Goal: Check status: Check status

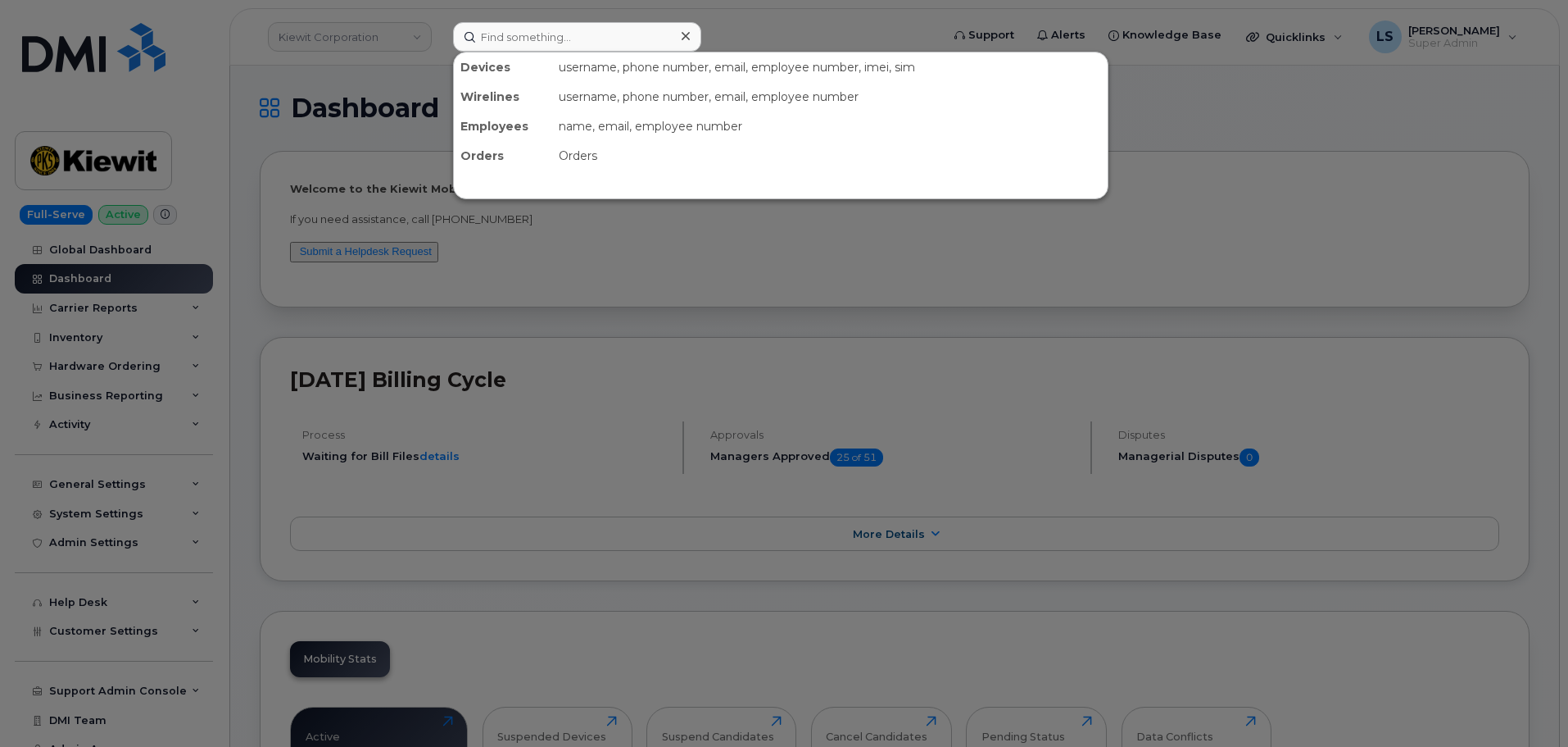
click at [493, 36] on input at bounding box center [576, 37] width 249 height 30
paste input "[PERSON_NAME]"
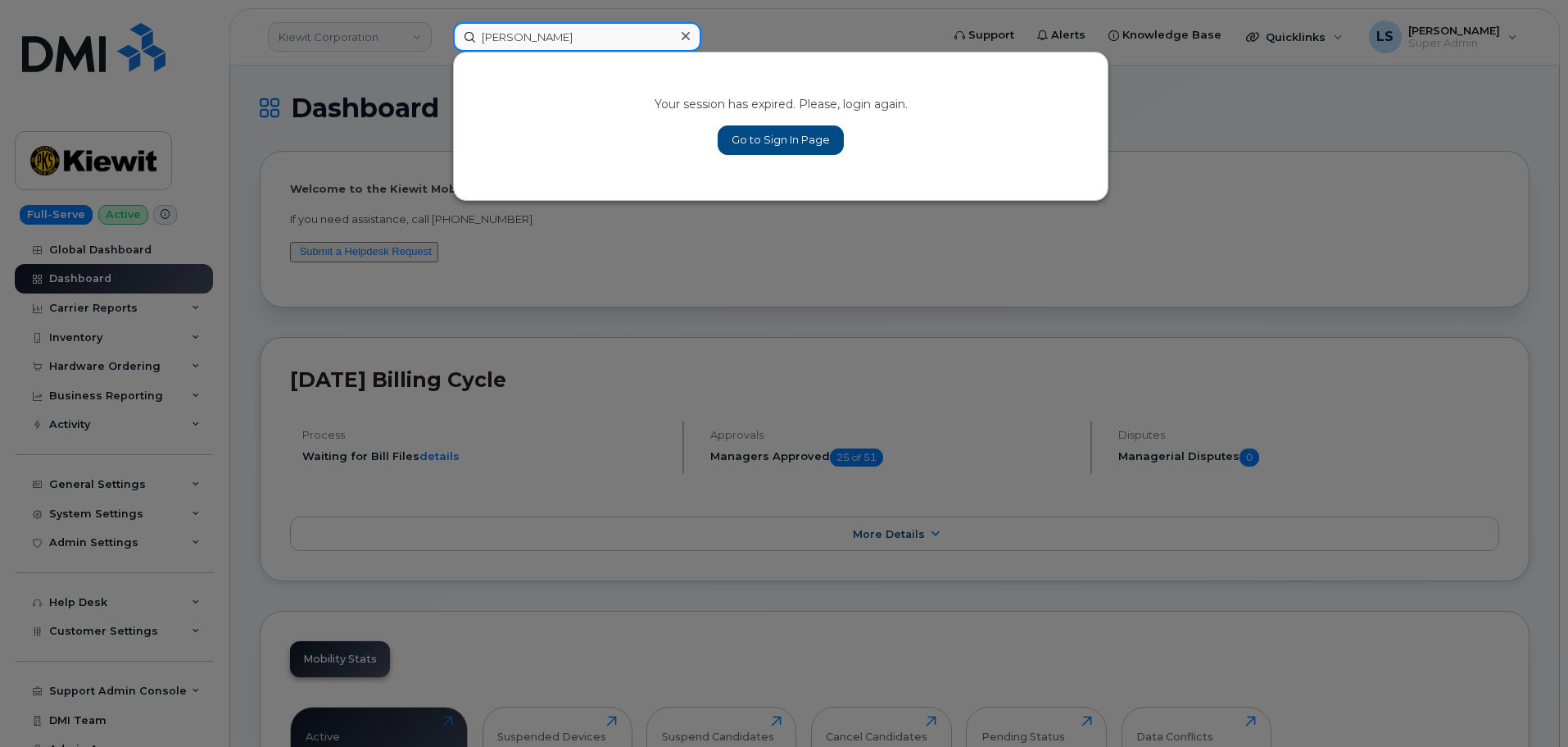
type input "[PERSON_NAME]"
drag, startPoint x: 856, startPoint y: 48, endPoint x: 838, endPoint y: 53, distance: 18.7
click at [853, 46] on div at bounding box center [784, 374] width 1568 height 747
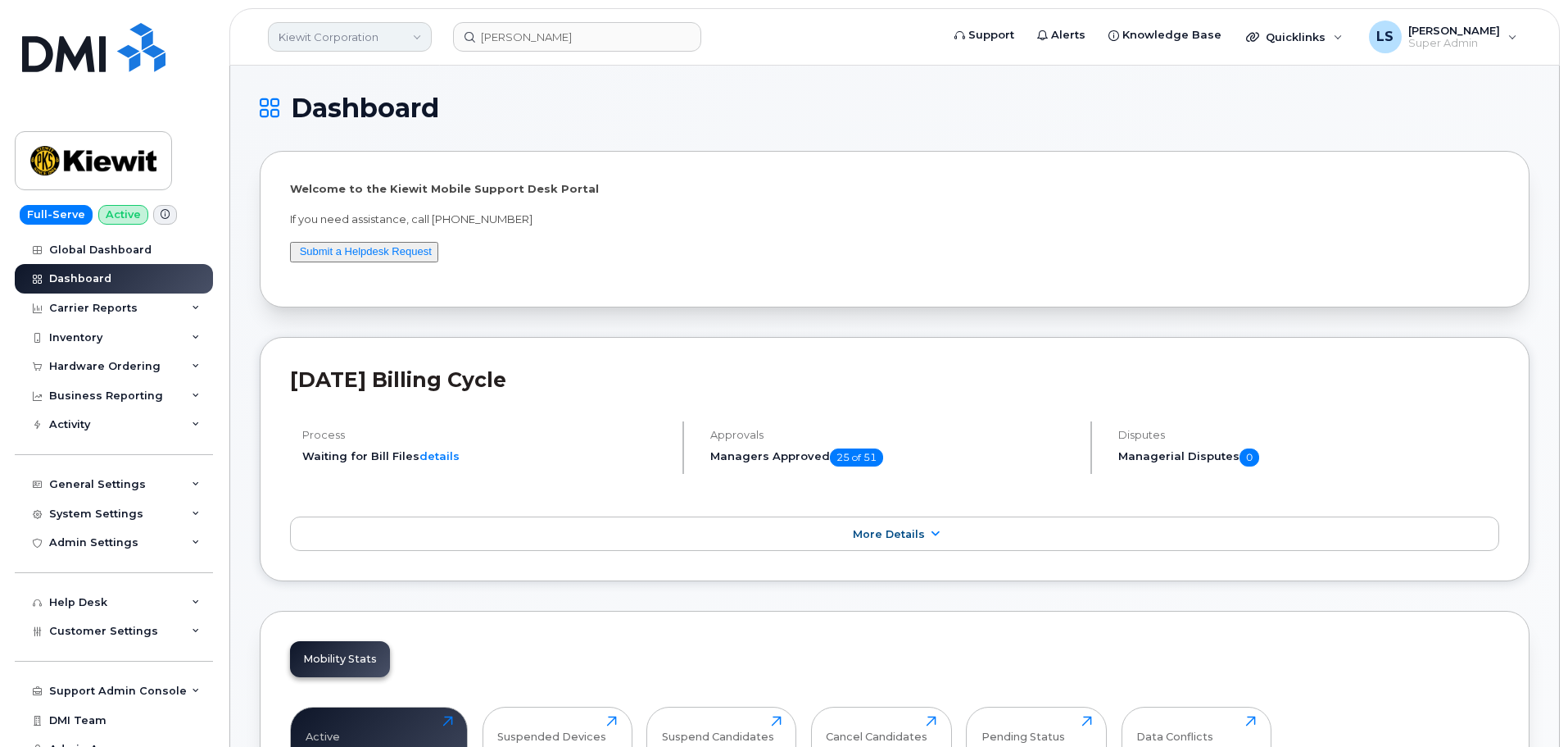
click at [303, 31] on link "Kiewit Corporation" at bounding box center [350, 37] width 164 height 30
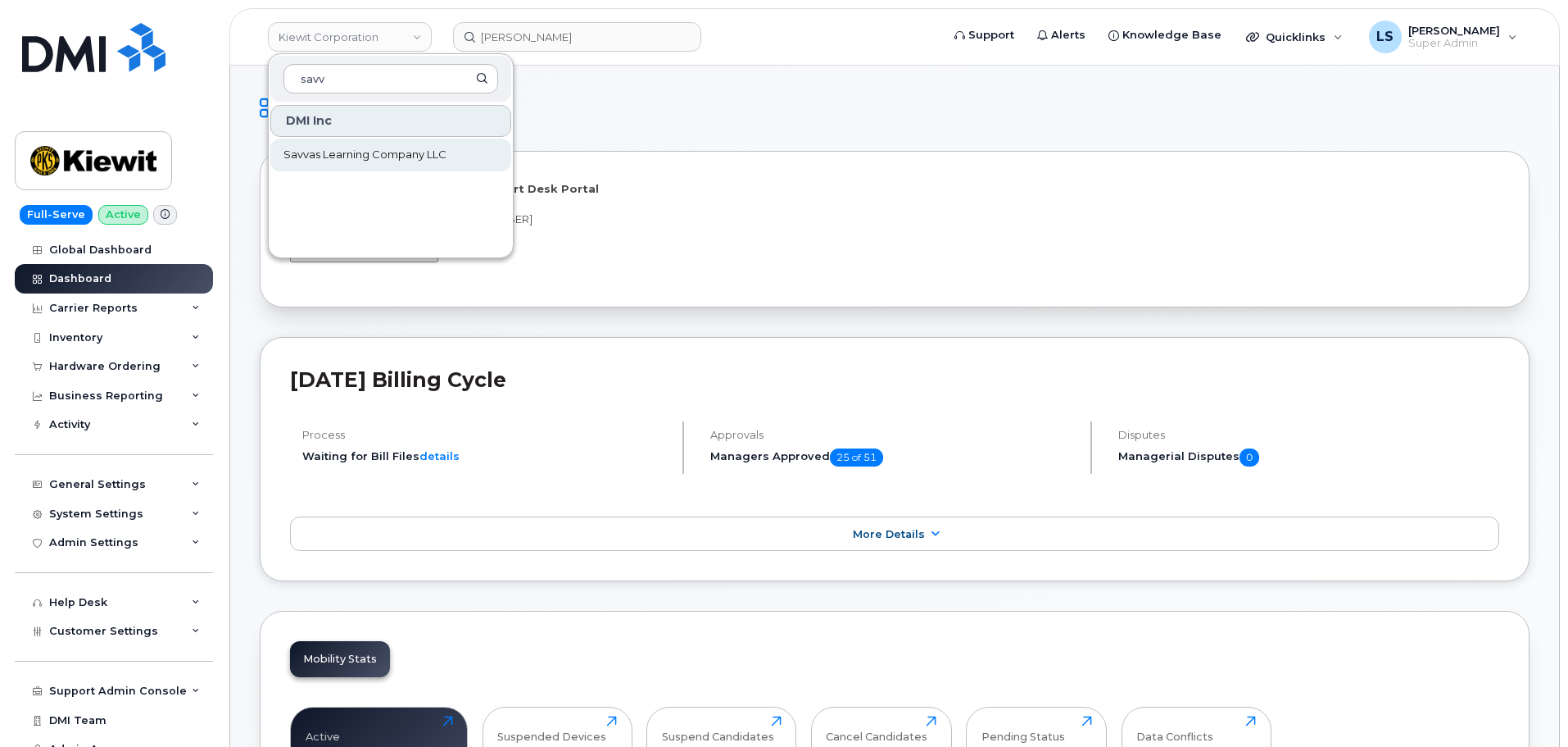
type input "savv"
click at [345, 149] on span "Savvas Learning Company LLC" at bounding box center [365, 154] width 163 height 17
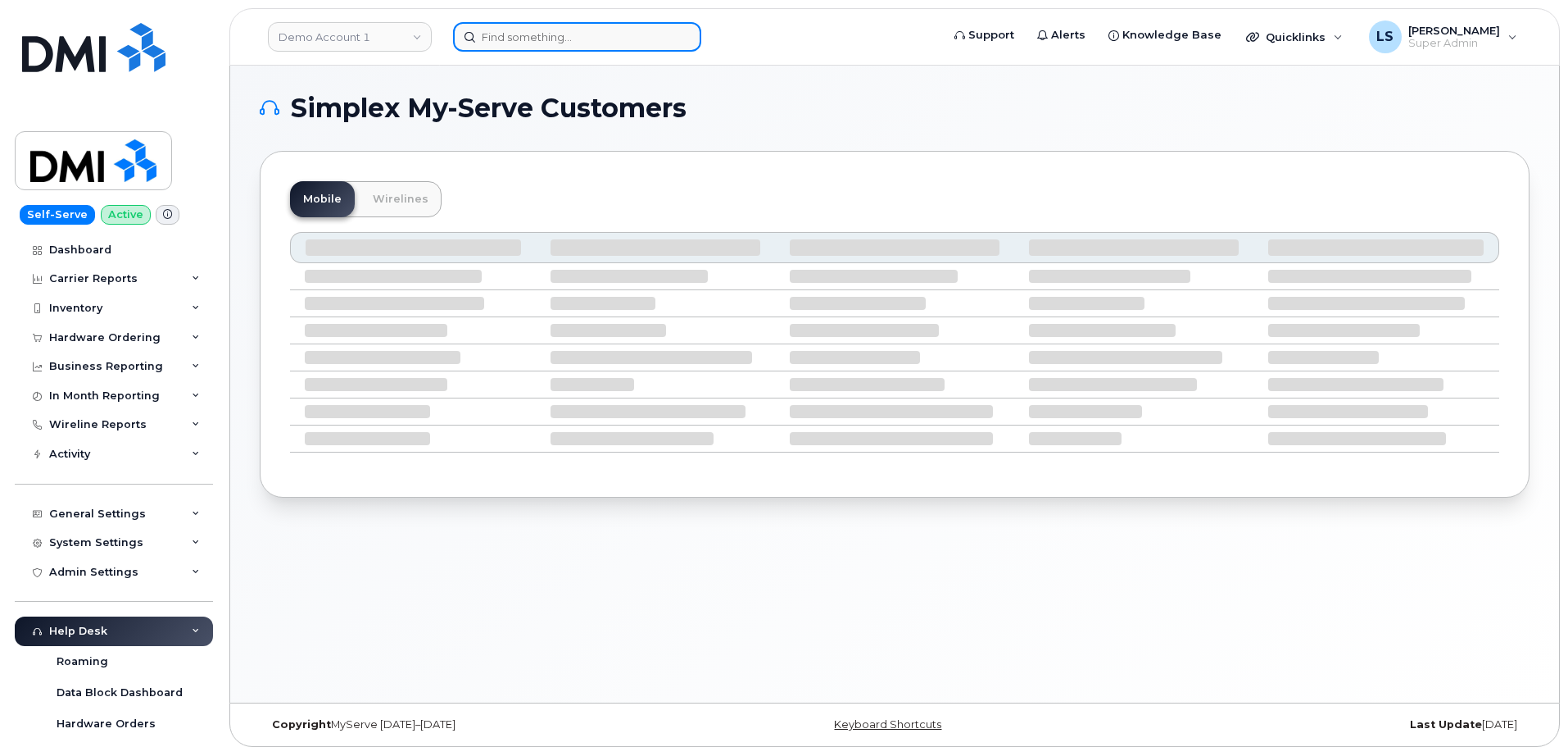
click at [532, 35] on input at bounding box center [576, 37] width 249 height 30
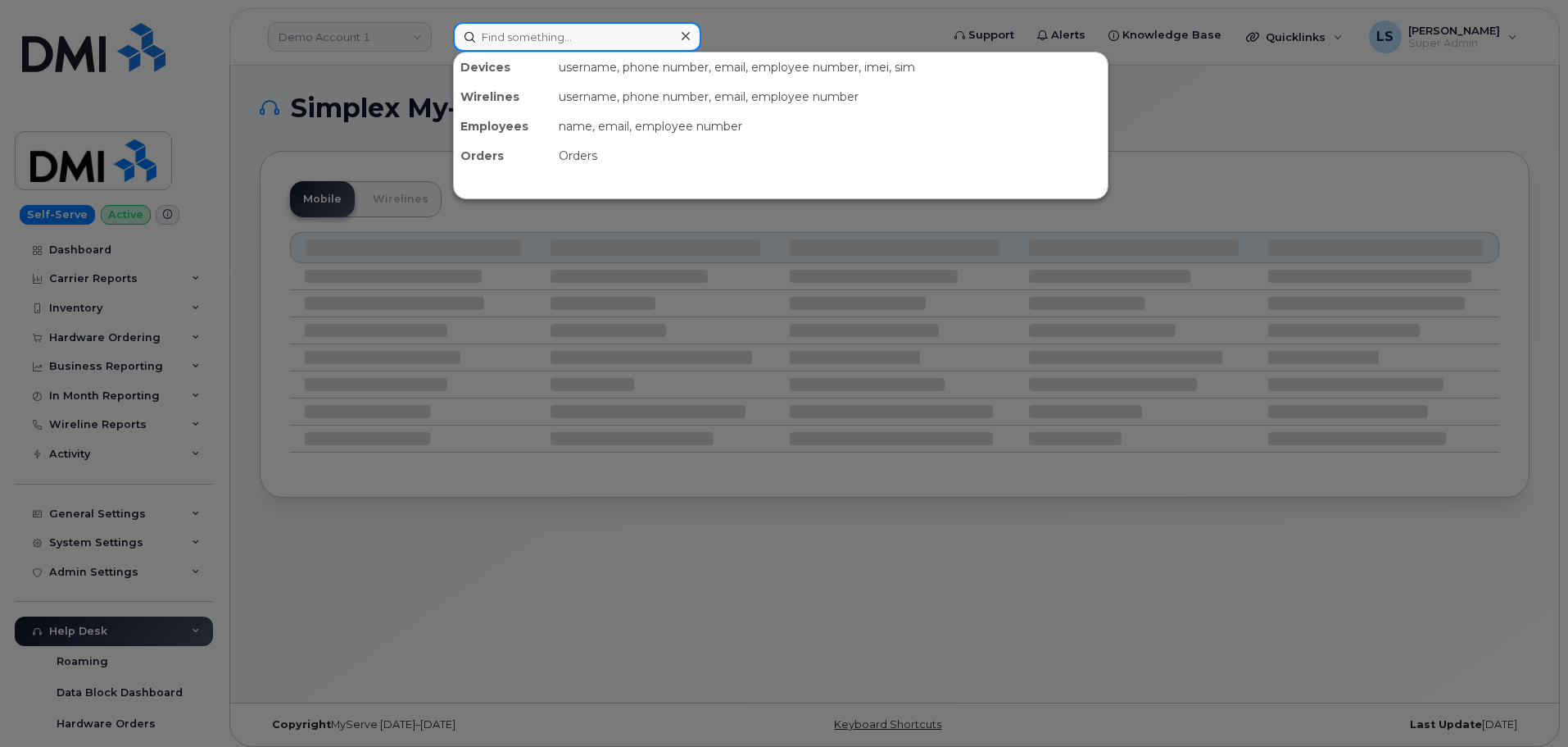
paste input "[PERSON_NAME]"
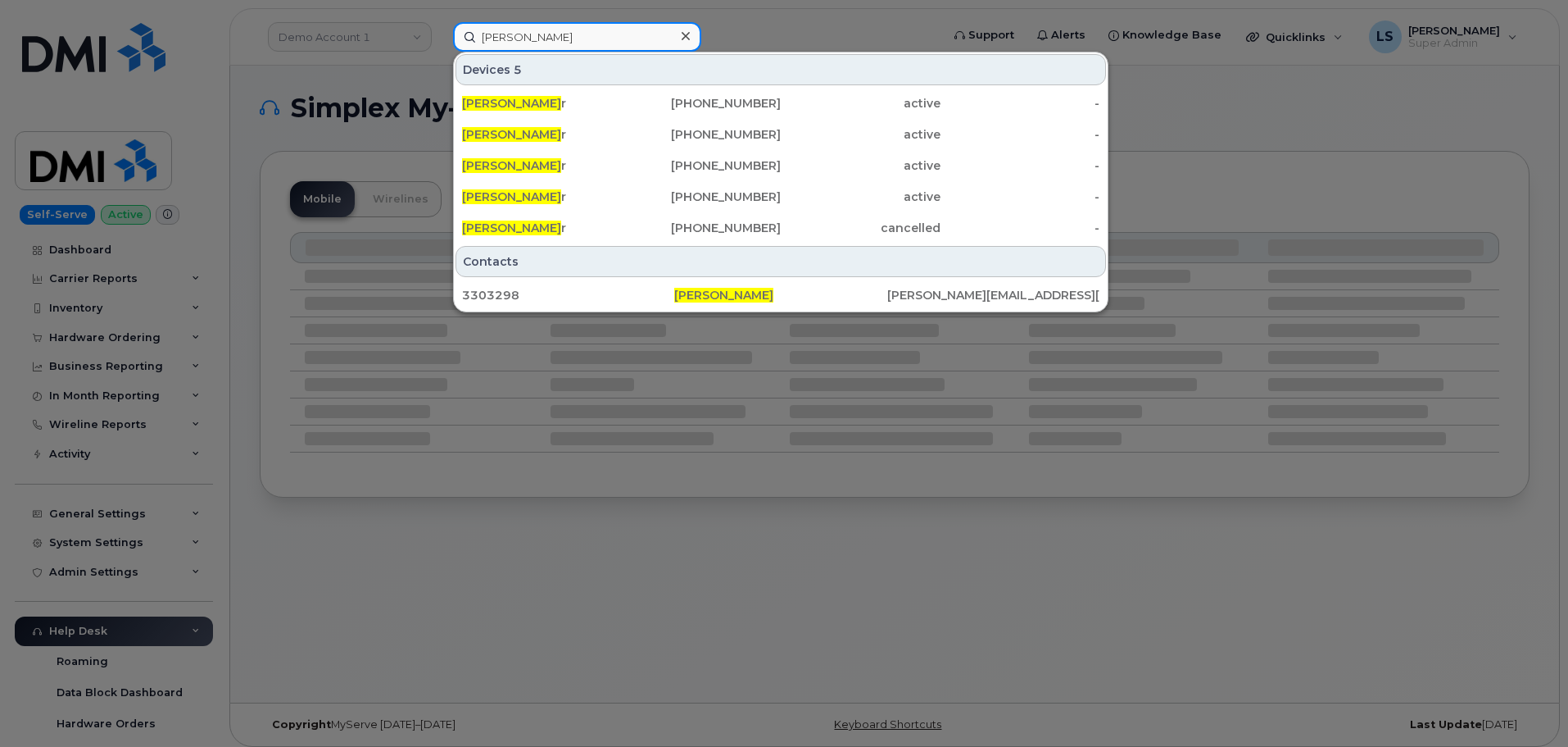
type input "[PERSON_NAME]"
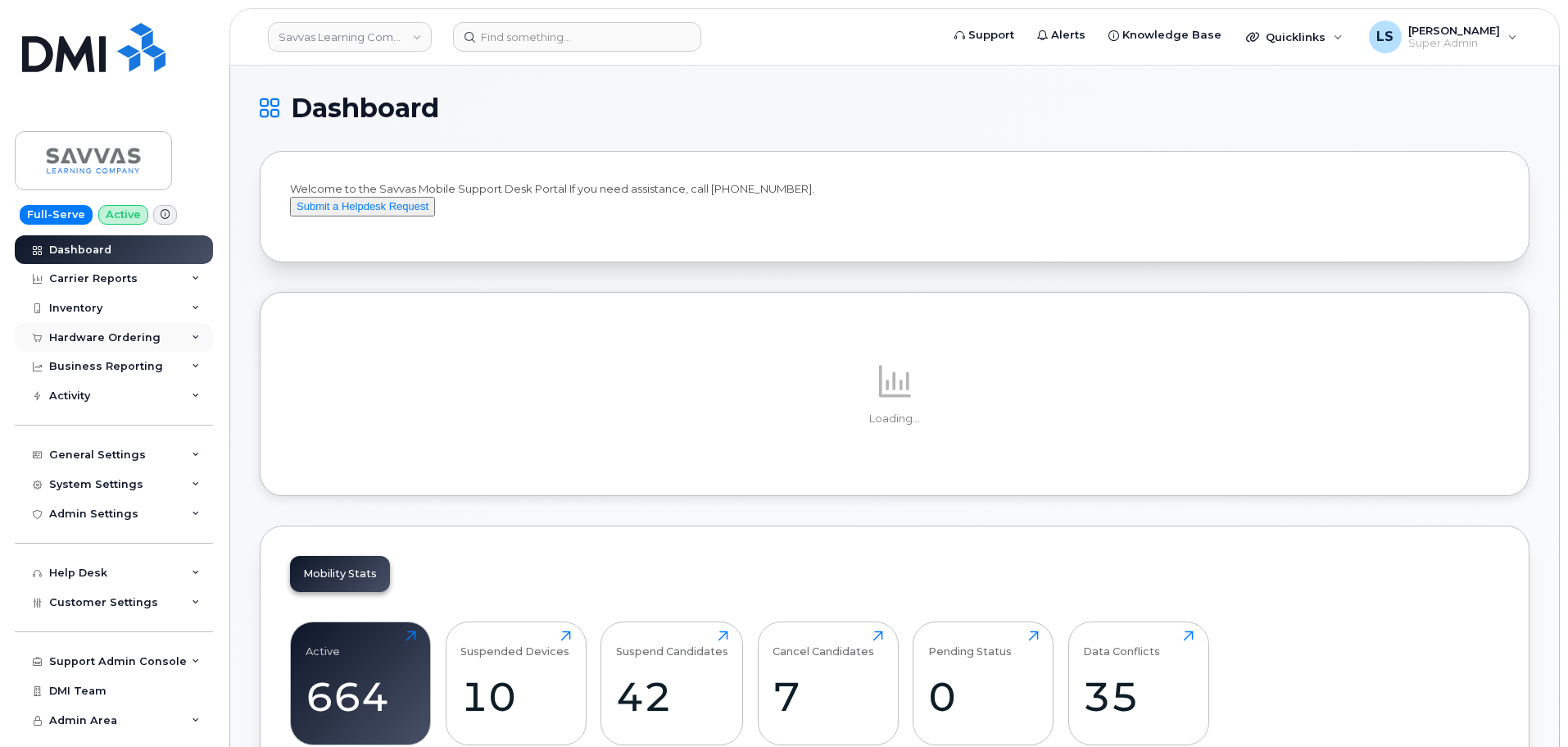
click at [160, 338] on div "Hardware Ordering" at bounding box center [113, 338] width 198 height 30
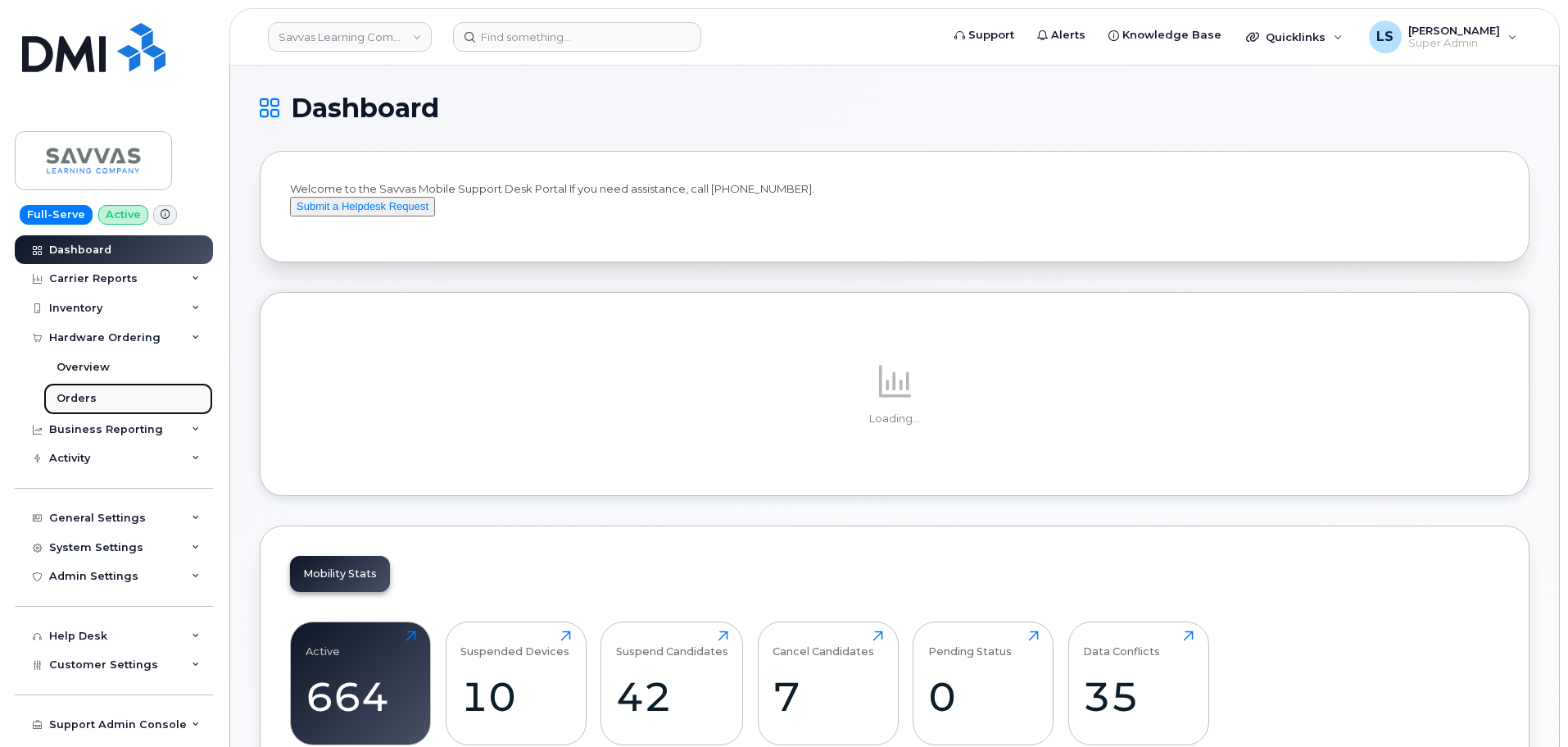
click at [112, 400] on link "Orders" at bounding box center [128, 399] width 169 height 31
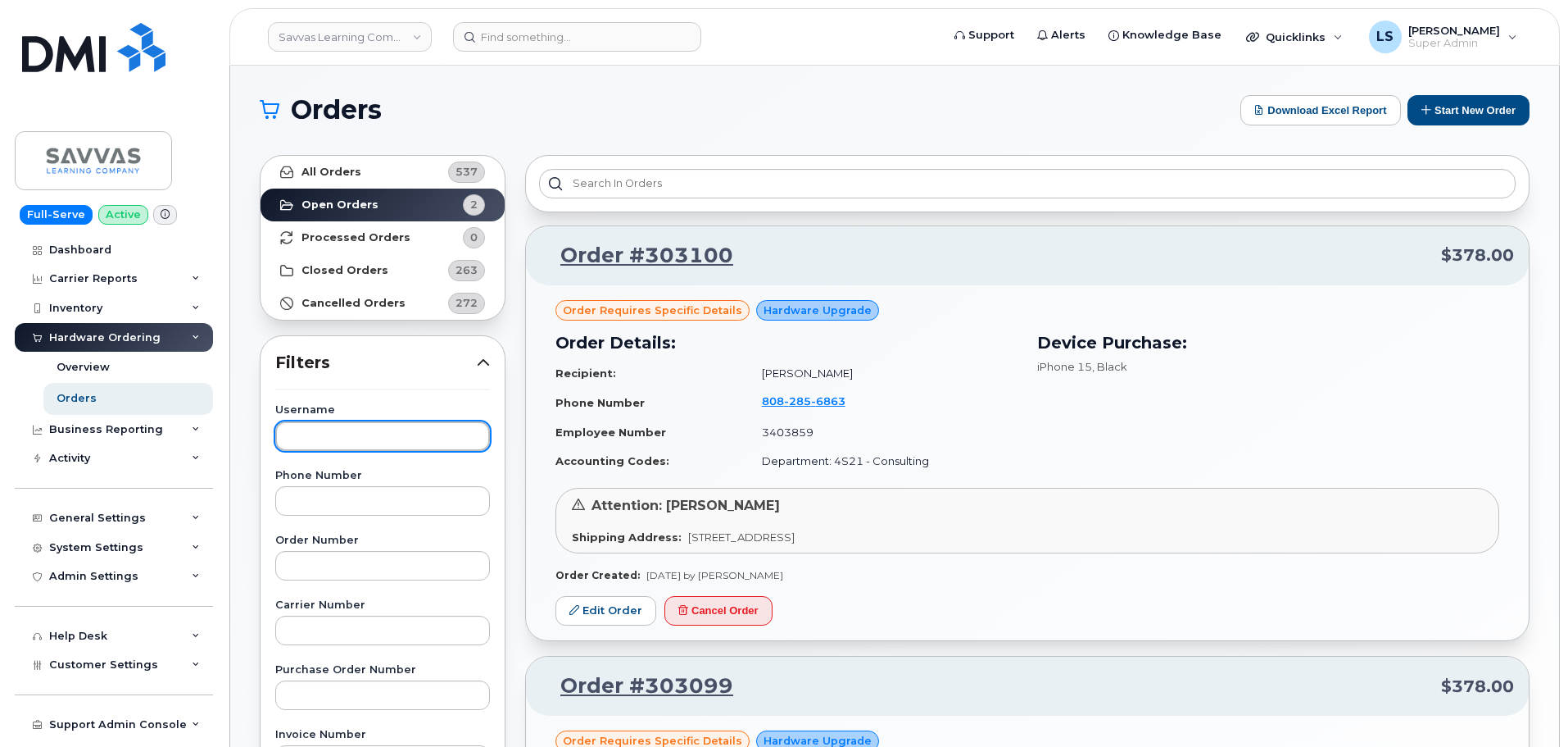
click at [412, 449] on input "text" at bounding box center [383, 436] width 215 height 30
paste input "8477210059"
drag, startPoint x: 391, startPoint y: 436, endPoint x: 14, endPoint y: 384, distance: 380.6
click at [230, 384] on div "Savvas Learning Company LLC Support Alerts Knowledge Base Quicklinks Suspend / …" at bounding box center [895, 691] width 1329 height 1251
paste input "[PERSON_NAME]"
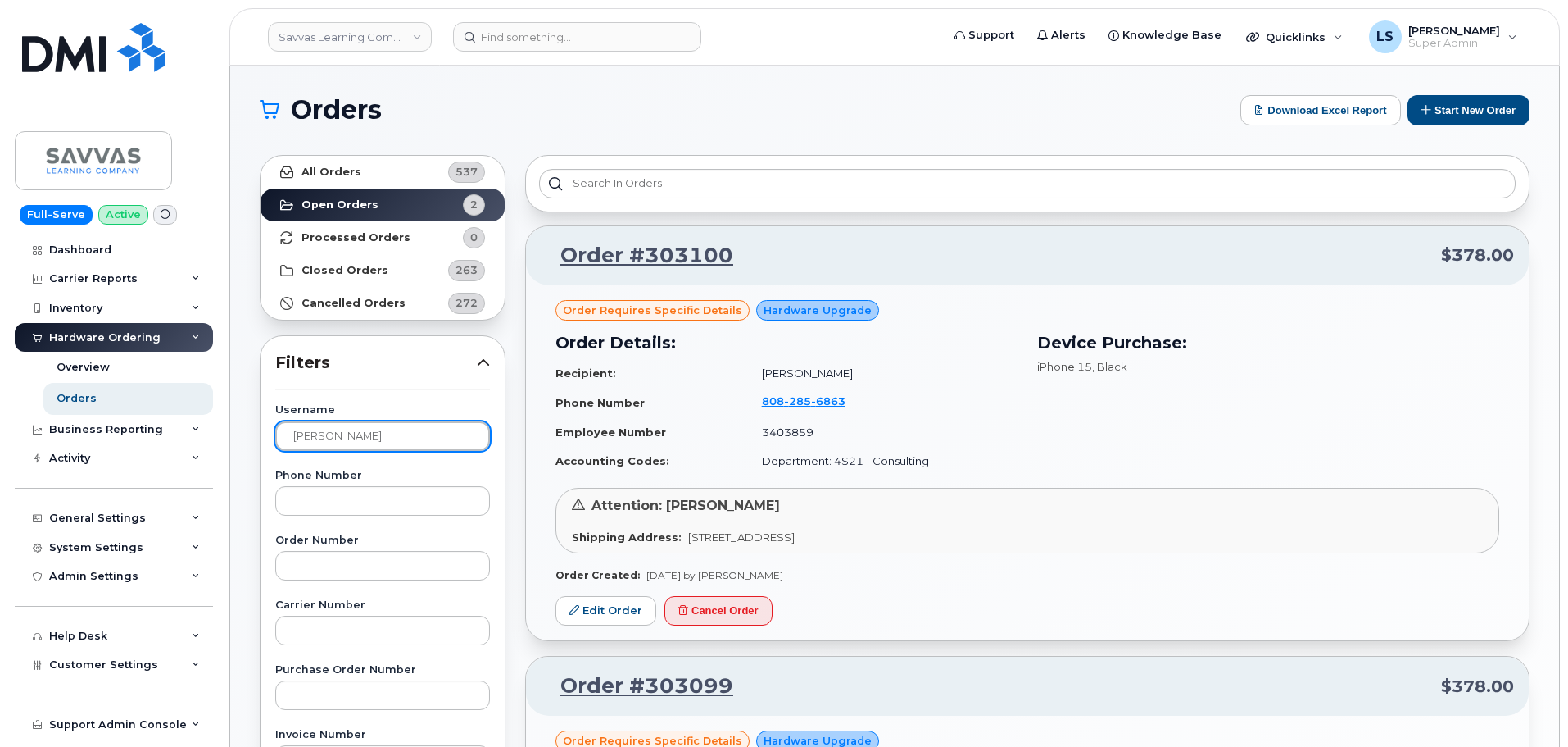
type input "[PERSON_NAME]"
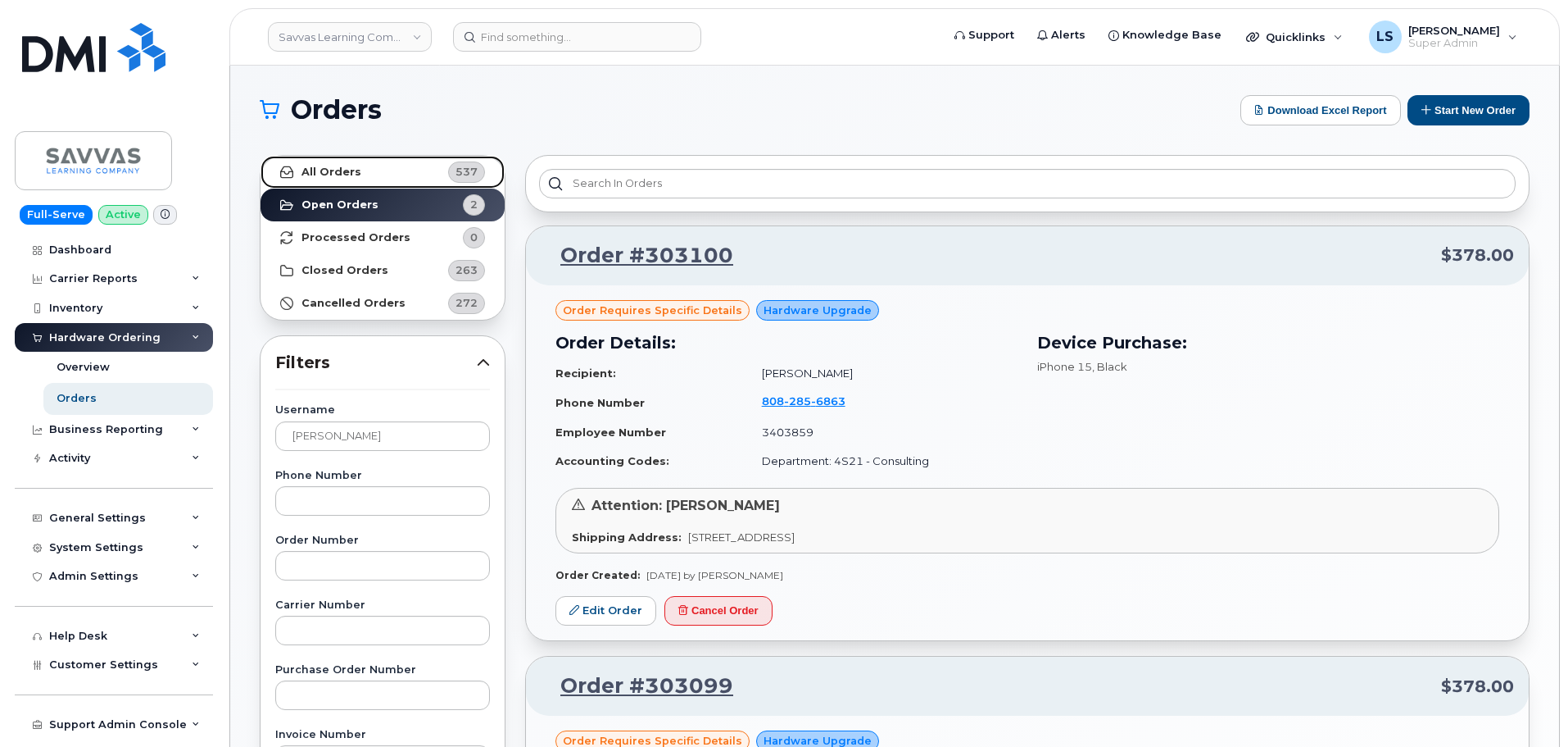
click at [333, 177] on strong "All Orders" at bounding box center [331, 172] width 60 height 13
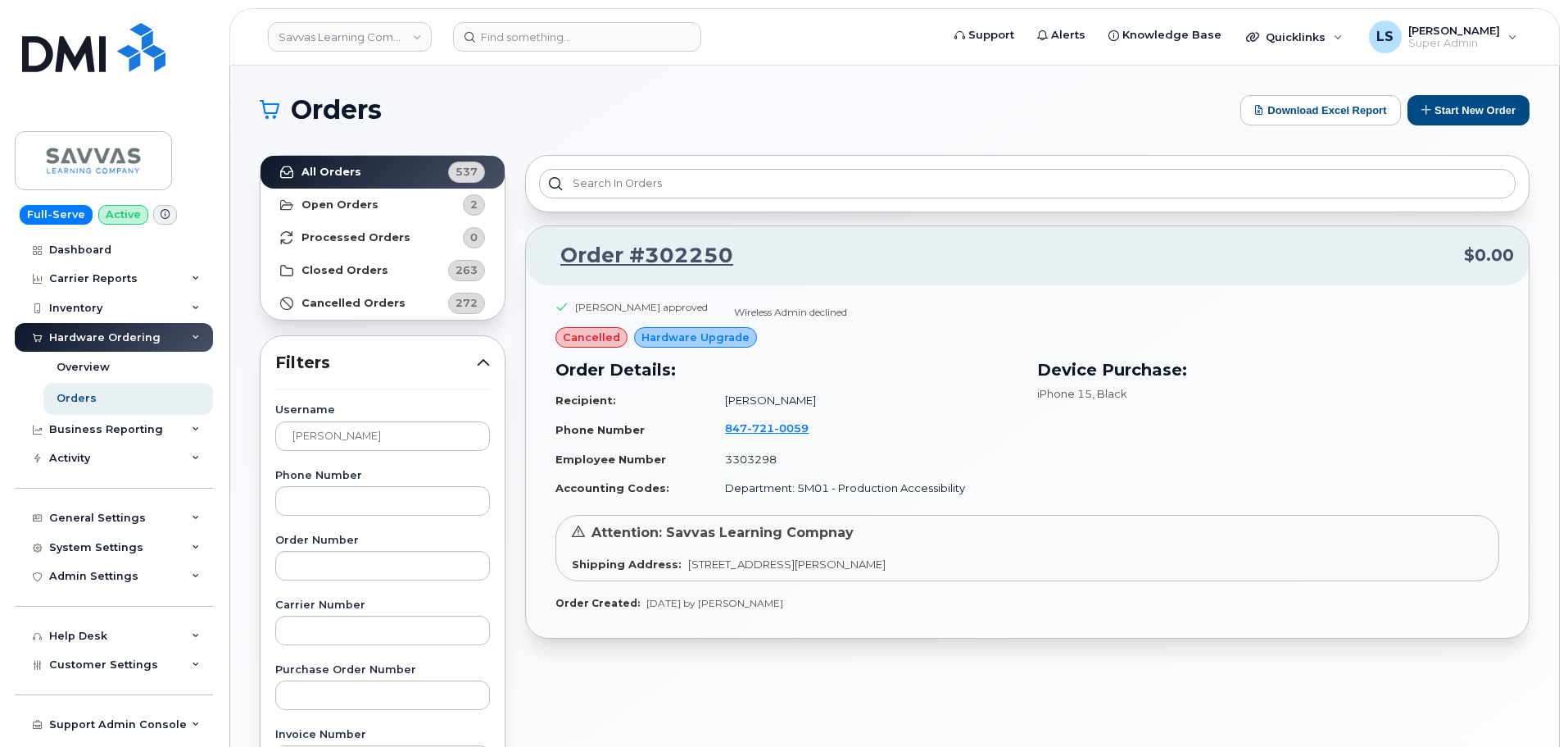
click at [692, 602] on span "Oct 01, 2025 by Rick Ferrie" at bounding box center [714, 603] width 137 height 12
click at [712, 658] on div "Order #302250 $0.00 Paul Despins approved Wireless Admin declined cancelled Har…" at bounding box center [1027, 721] width 1024 height 1152
click at [687, 602] on span "Oct 01, 2025 by Rick Ferrie" at bounding box center [714, 603] width 137 height 12
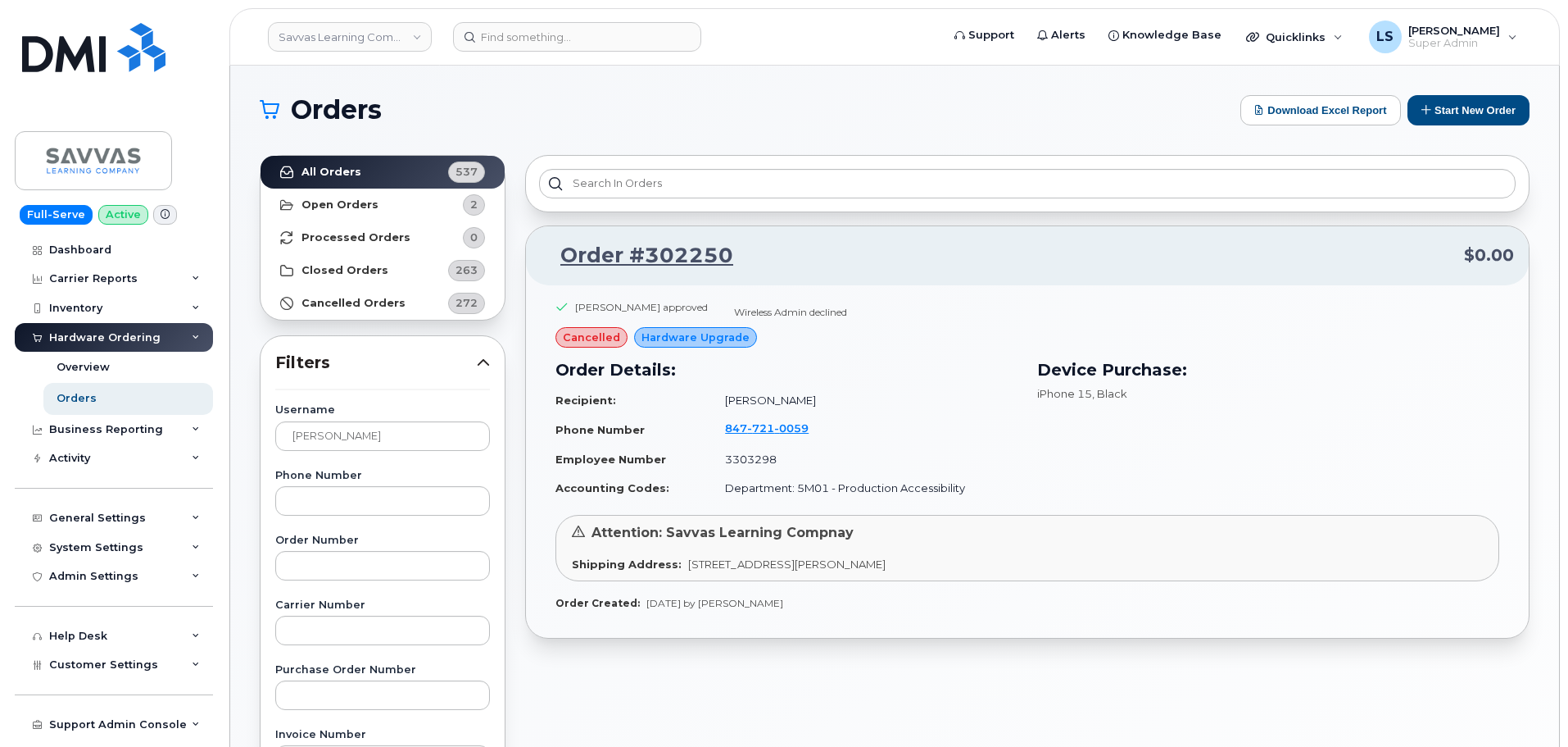
click at [773, 639] on div "Order #302250 $0.00 Paul Despins approved Wireless Admin declined cancelled Har…" at bounding box center [1027, 721] width 1024 height 1152
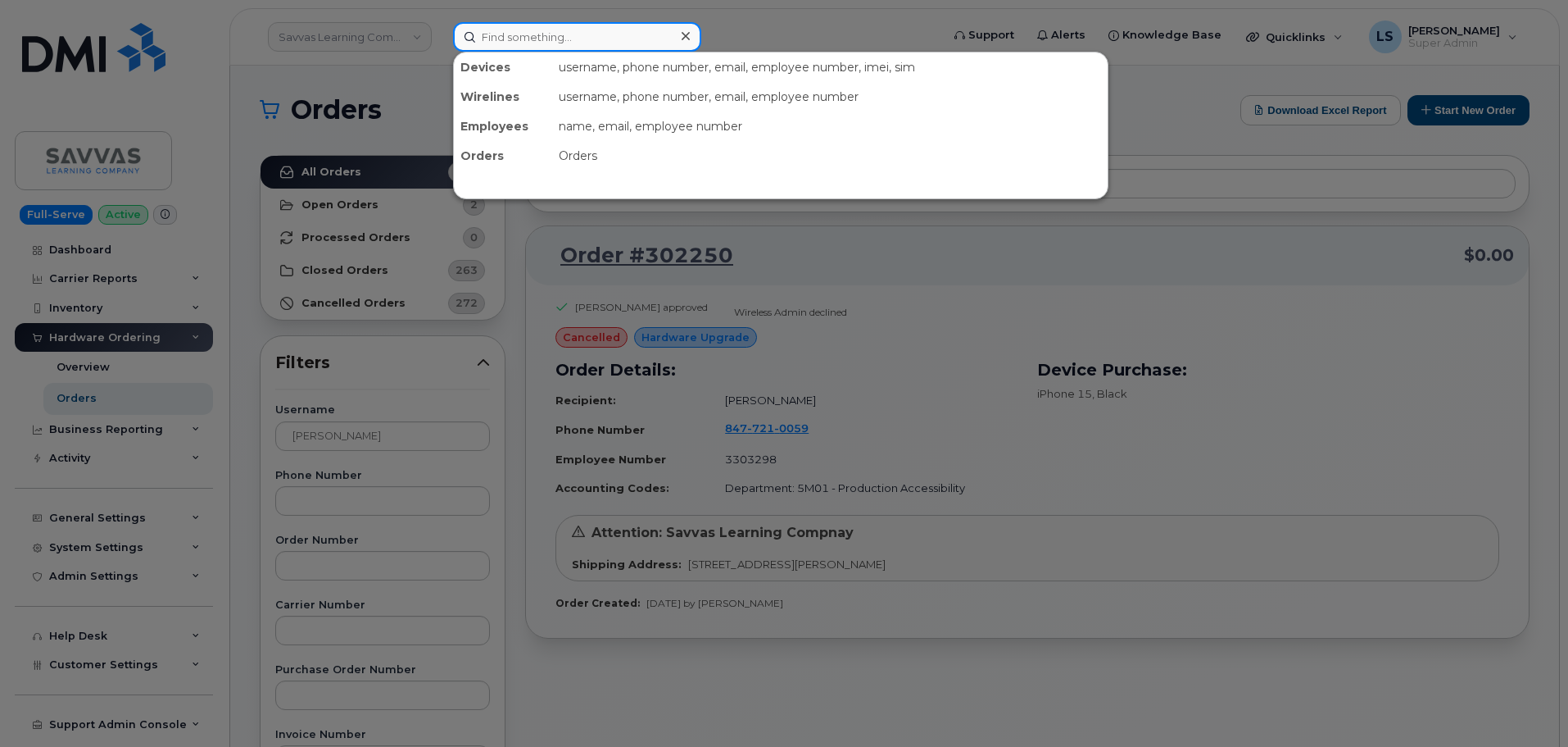
click at [665, 34] on input at bounding box center [576, 37] width 249 height 30
paste input "847-721-0059"
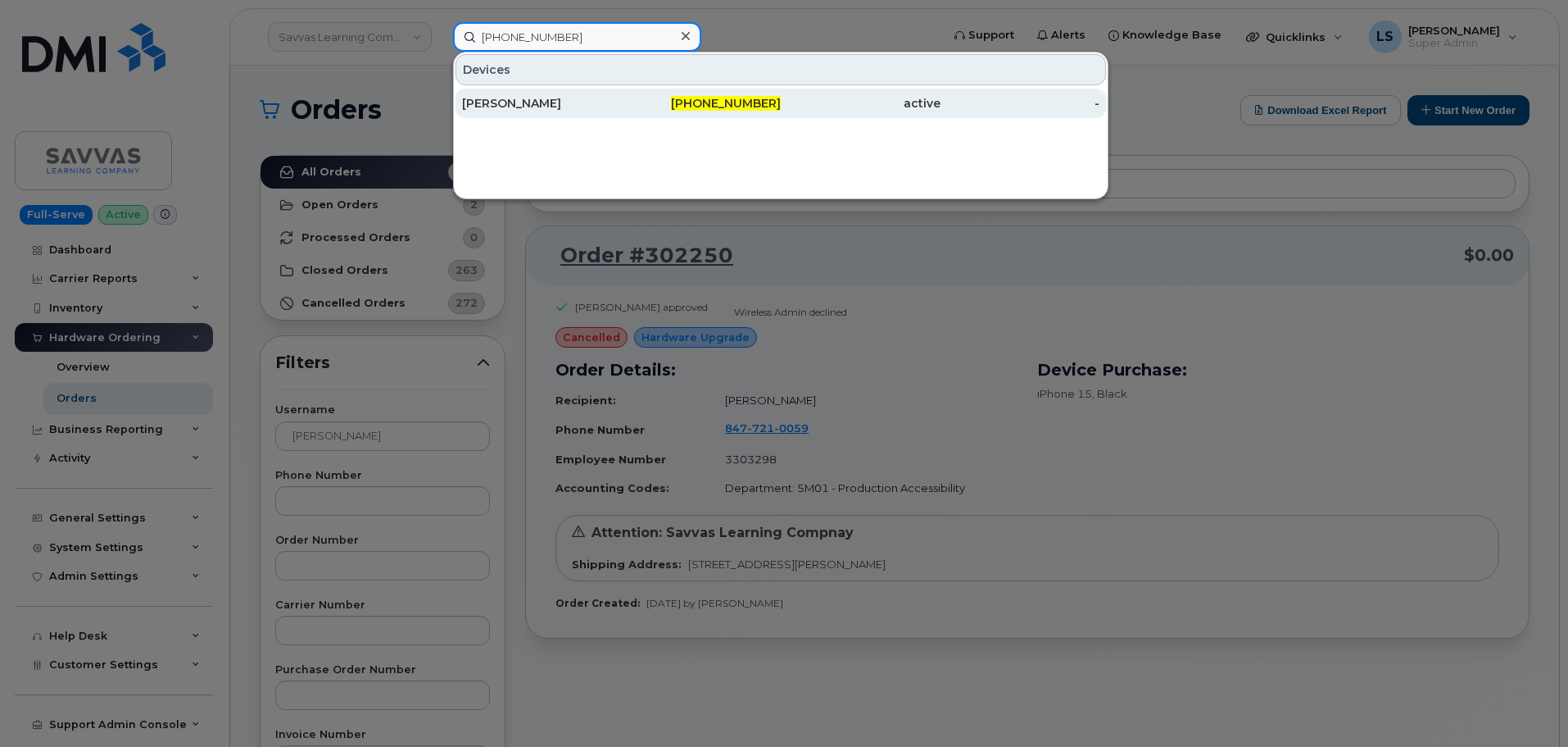
type input "847-721-0059"
click at [665, 102] on div "847-721-0059" at bounding box center [701, 103] width 160 height 17
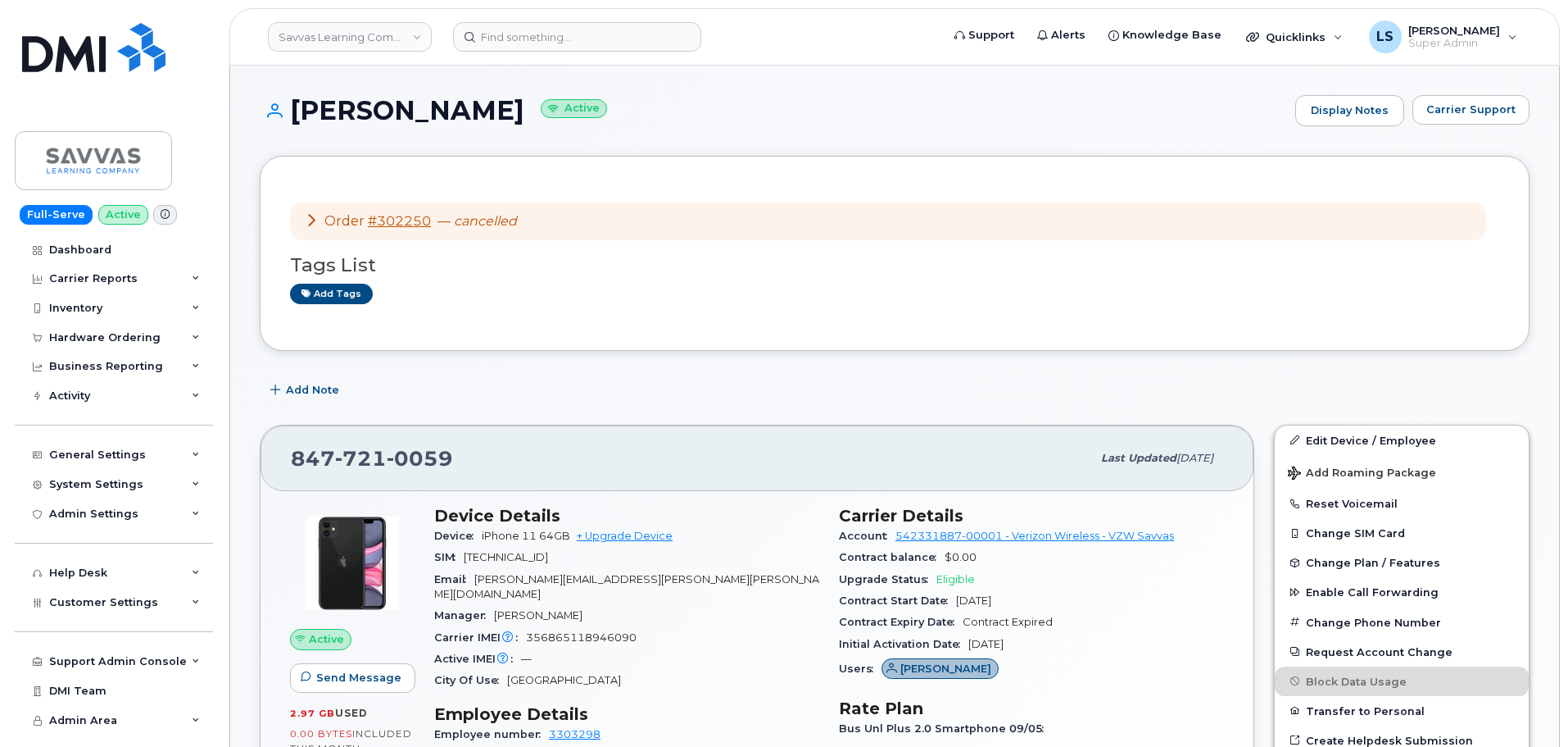
click at [309, 214] on icon at bounding box center [310, 219] width 13 height 13
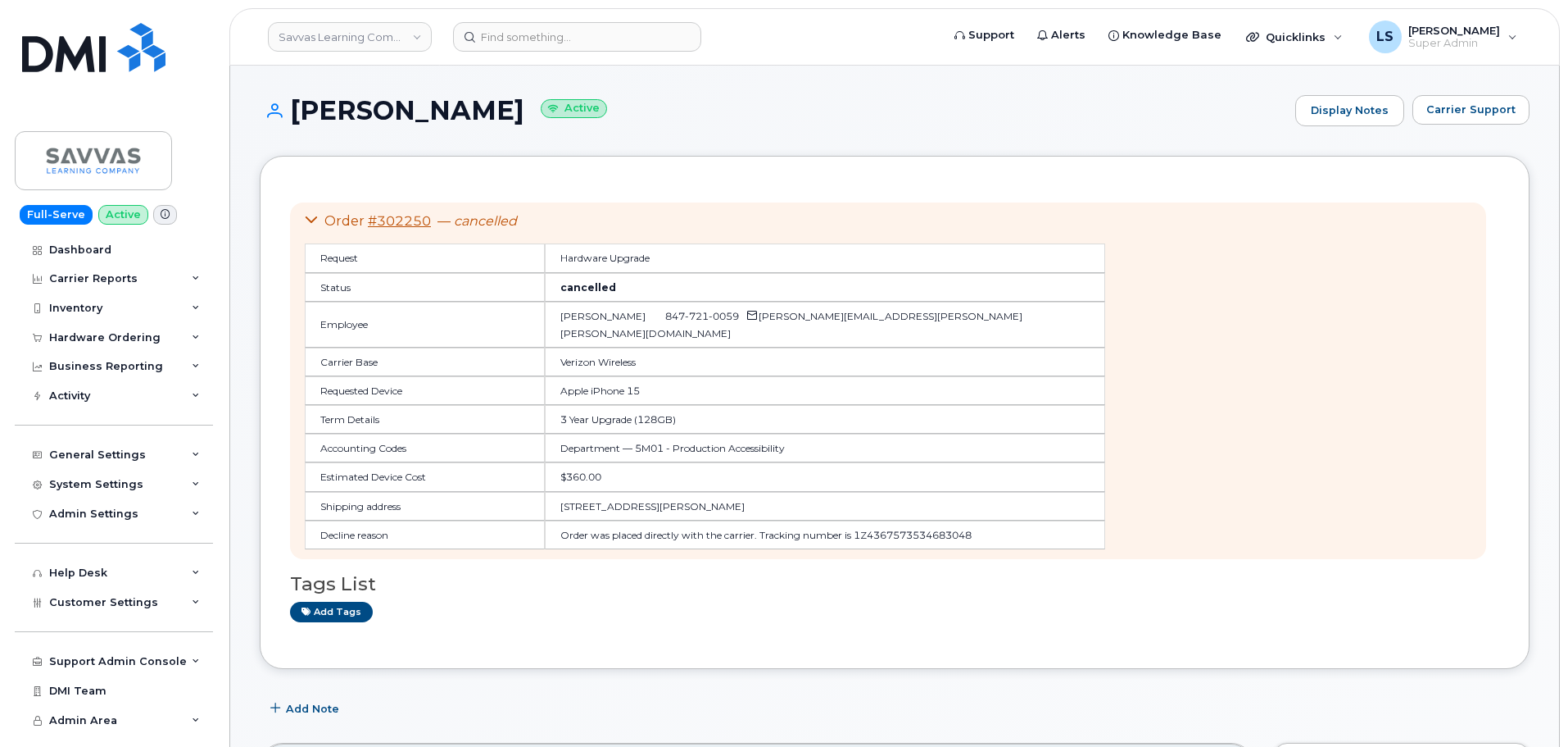
click at [303, 212] on div "Order #302250 — cancelled Request Hardware Upgrade Status cancelled Employee [P…" at bounding box center [889, 380] width 1196 height 357
click at [610, 405] on td "3 Year Upgrade (128GB)" at bounding box center [825, 419] width 561 height 29
click at [609, 405] on td "3 Year Upgrade (128GB)" at bounding box center [825, 419] width 561 height 29
click at [638, 405] on td "3 Year Upgrade (128GB)" at bounding box center [825, 419] width 561 height 29
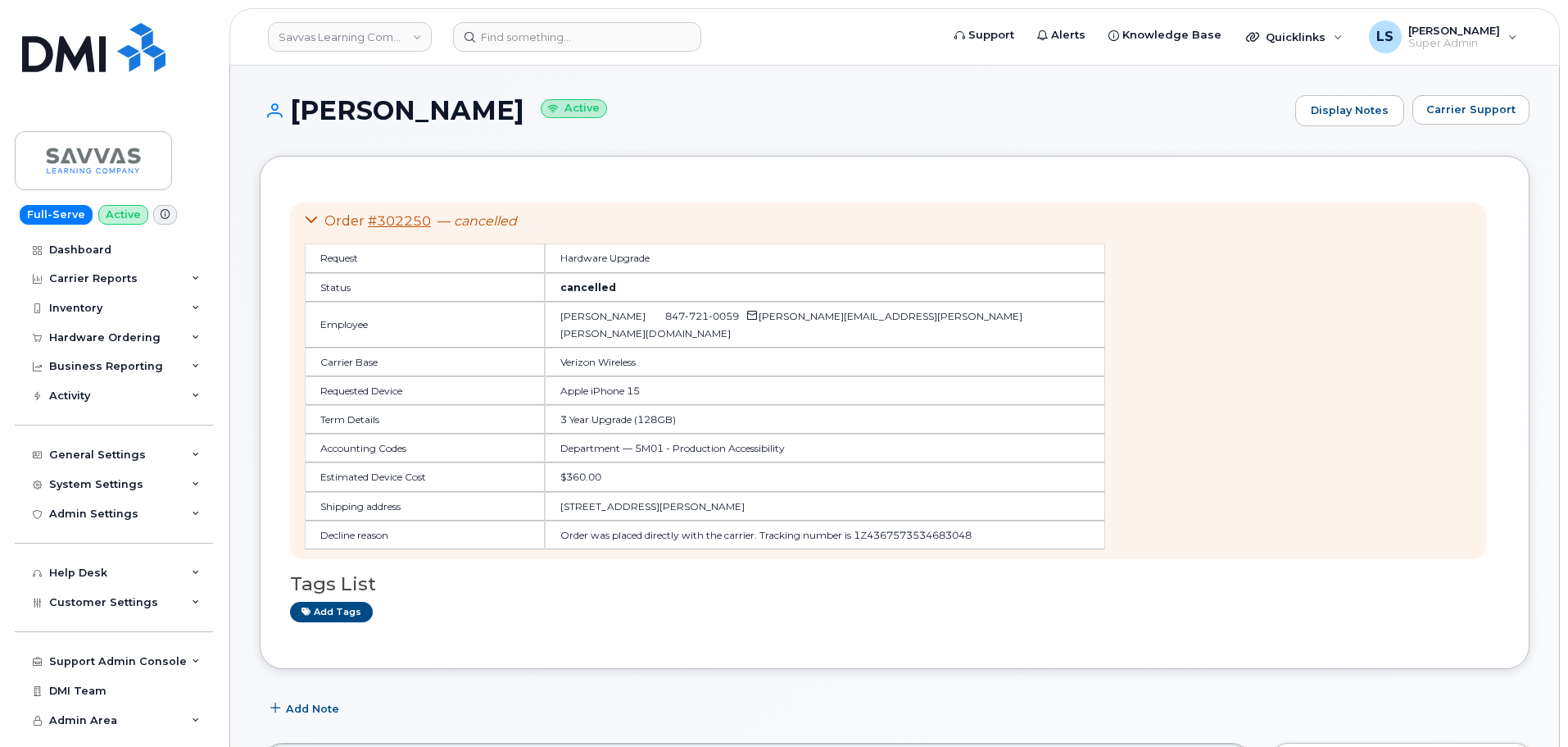
click at [648, 492] on td "[STREET_ADDRESS][PERSON_NAME]" at bounding box center [825, 506] width 561 height 29
click at [726, 504] on td "[STREET_ADDRESS][PERSON_NAME]" at bounding box center [825, 506] width 561 height 29
click at [657, 523] on td "Order was placed directly with the carrier. Tracking number is 1Z43675735346830…" at bounding box center [825, 535] width 561 height 29
click at [657, 522] on td "Order was placed directly with the carrier. Tracking number is 1Z43675735346830…" at bounding box center [825, 535] width 561 height 29
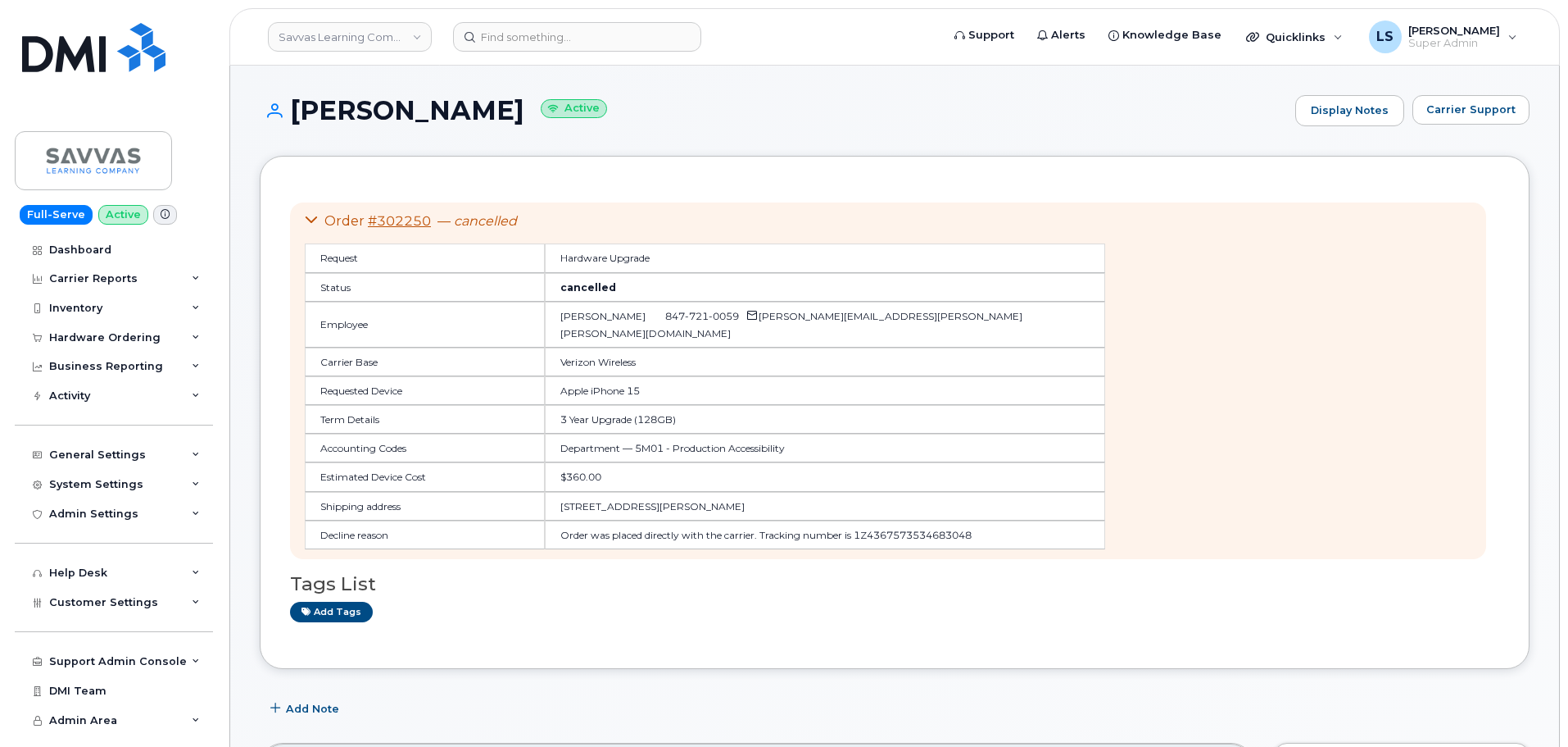
click at [733, 521] on td "Order was placed directly with the carrier. Tracking number is 1Z43675735346830…" at bounding box center [825, 535] width 561 height 29
drag, startPoint x: 500, startPoint y: 517, endPoint x: 633, endPoint y: 533, distance: 134.0
click at [633, 531] on td "Order was placed directly with the carrier. Tracking number is 1Z43675735346830…" at bounding box center [825, 535] width 561 height 29
click at [637, 544] on td "Order was placed directly with the carrier. Tracking number is 1Z43675735346830…" at bounding box center [825, 535] width 561 height 29
click at [598, 535] on td "Order was placed directly with the carrier. Tracking number is 1Z43675735346830…" at bounding box center [825, 535] width 561 height 29
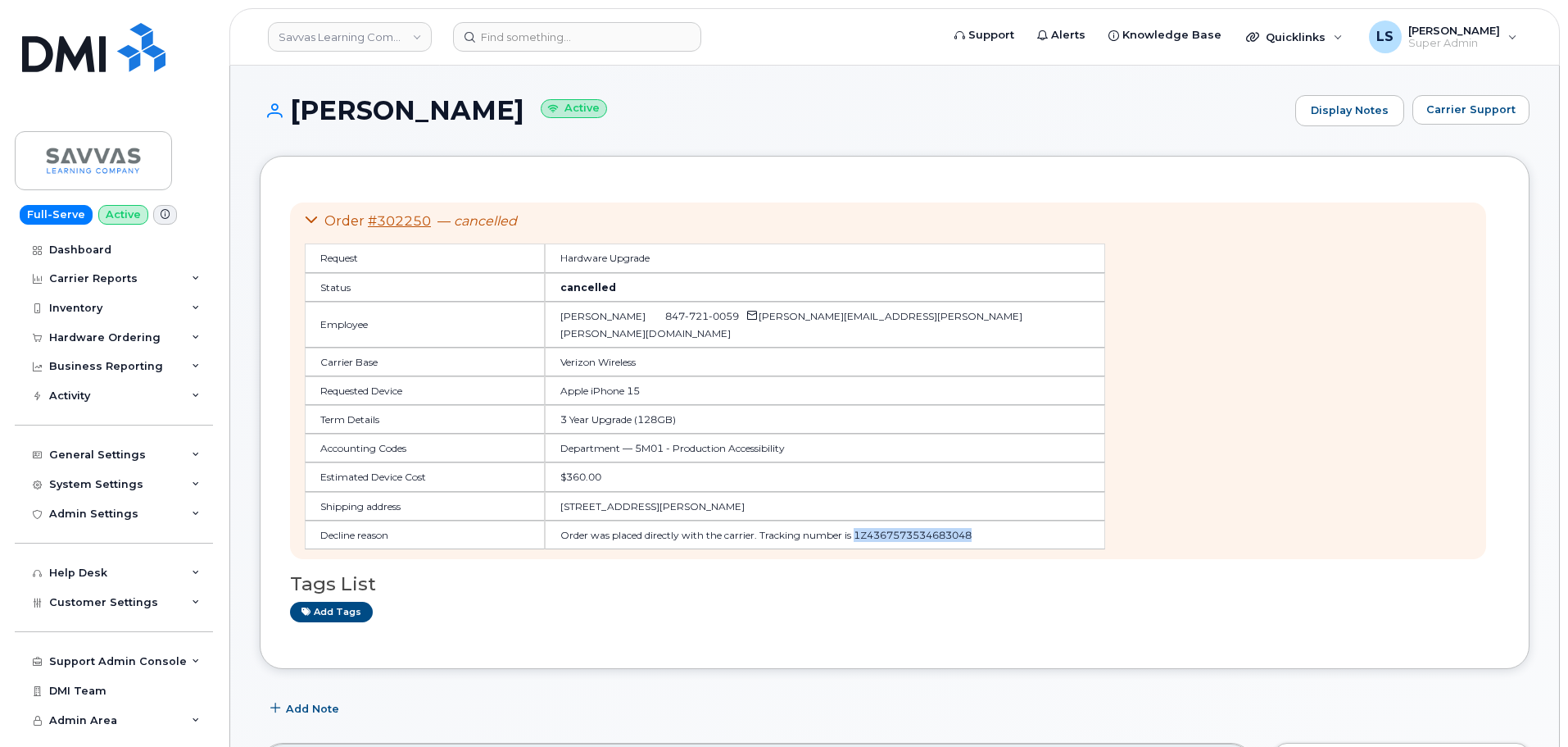
click at [598, 535] on td "Order was placed directly with the carrier. Tracking number is 1Z43675735346830…" at bounding box center [825, 535] width 561 height 29
copy td "1Z4367573534683048"
click at [625, 538] on td "Order was placed directly with the carrier. Tracking number is 1Z43675735346830…" at bounding box center [825, 535] width 561 height 29
click at [603, 535] on td "Order was placed directly with the carrier. Tracking number is 1Z43675735346830…" at bounding box center [825, 535] width 561 height 29
click at [603, 535] on td "Order was placed directly with the carrier. Tracking number is 1Z43675735346830…" at bounding box center [825, 535] width 561 height 29
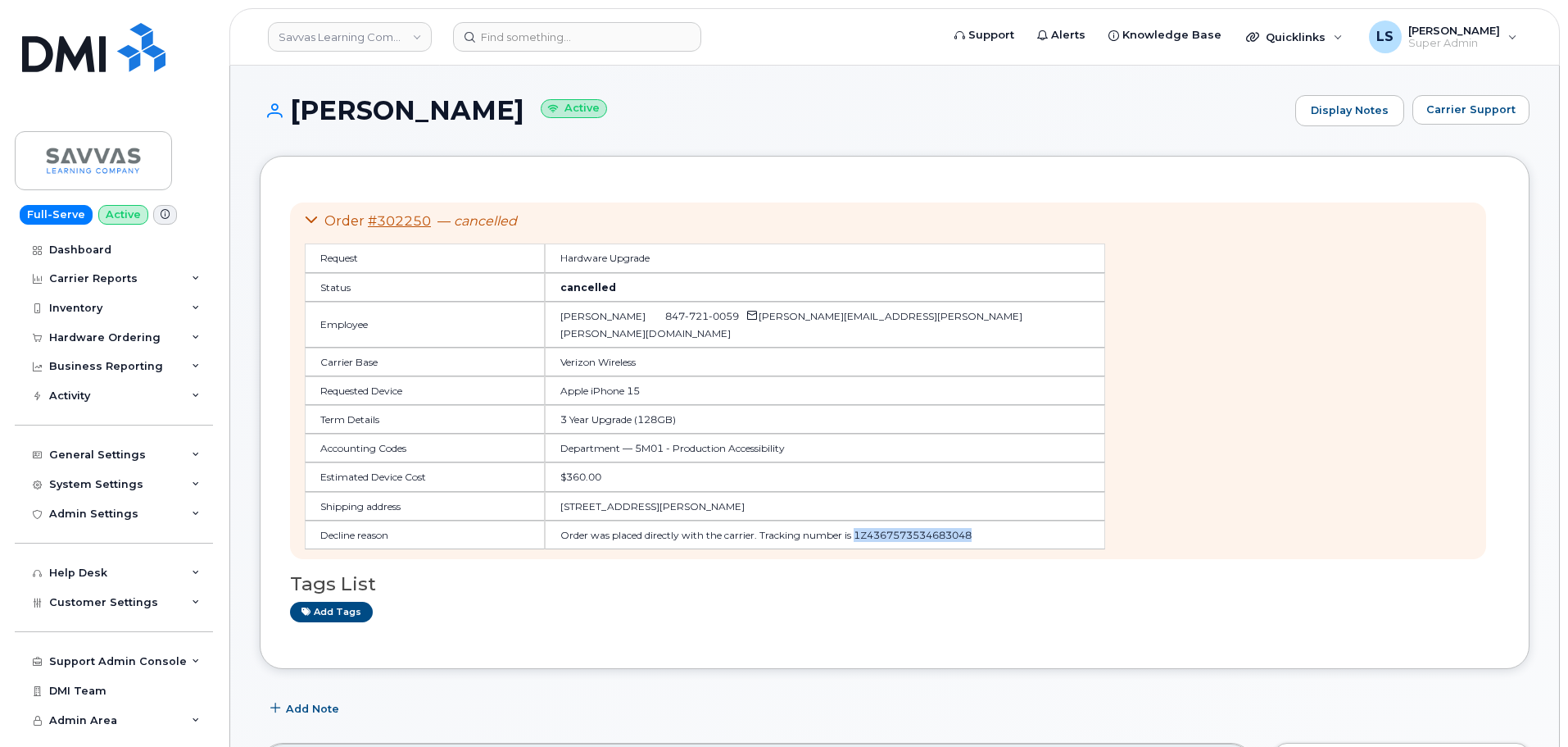
click at [624, 531] on td "Order was placed directly with the carrier. Tracking number is 1Z43675735346830…" at bounding box center [825, 535] width 561 height 29
click at [715, 522] on td "Order was placed directly with the carrier. Tracking number is 1Z43675735346830…" at bounding box center [825, 535] width 561 height 29
click at [694, 551] on div "Order #302250 — cancelled Request Hardware Upgrade Status cancelled Employee [P…" at bounding box center [889, 380] width 1196 height 357
click at [547, 532] on td "Order was placed directly with the carrier. Tracking number is 1Z43675735346830…" at bounding box center [825, 535] width 561 height 29
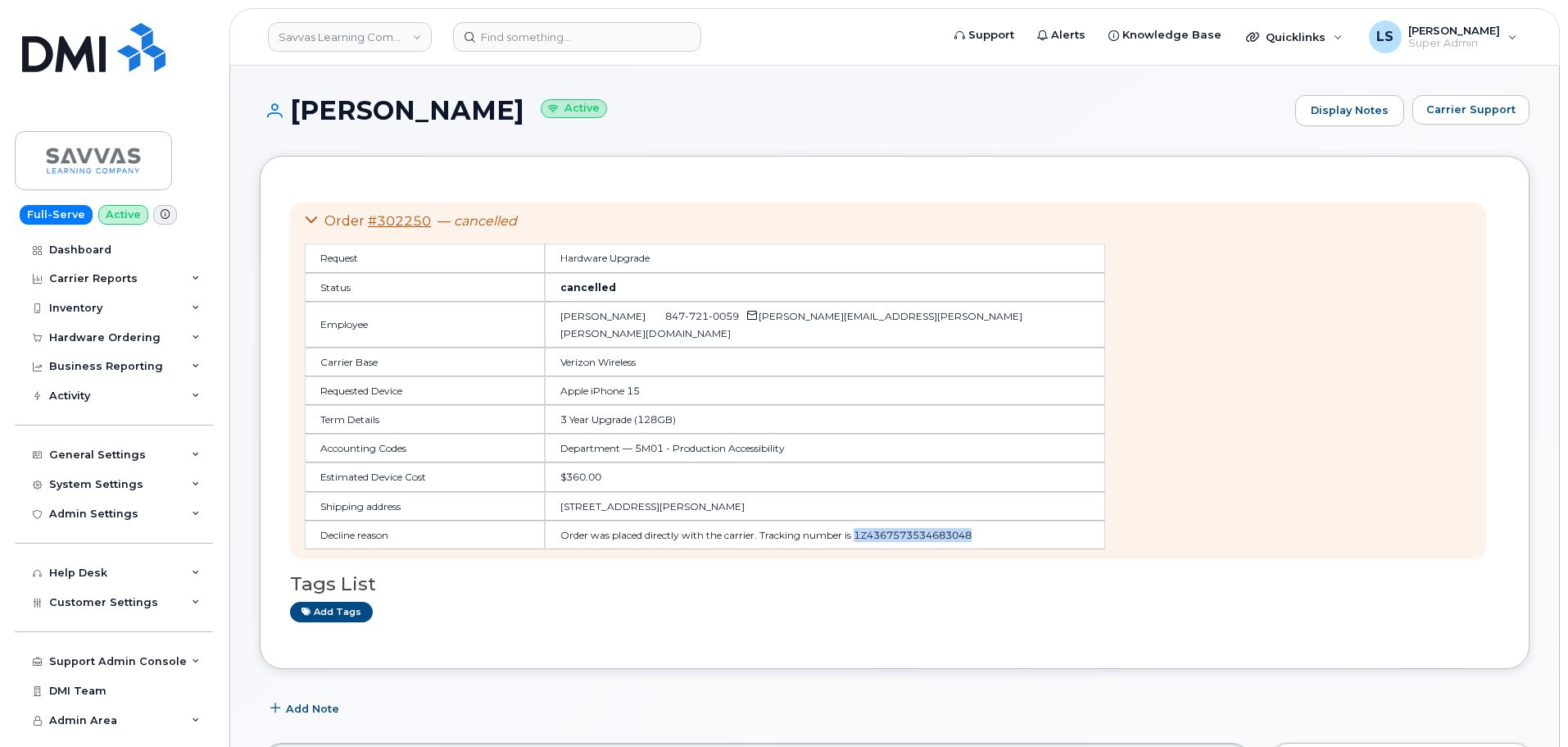
click at [547, 532] on td "Order was placed directly with the carrier. Tracking number is 1Z43675735346830…" at bounding box center [825, 535] width 561 height 29
click at [588, 595] on div "Tags List Add tags" at bounding box center [895, 591] width 1210 height 63
click at [609, 463] on td "$360.00" at bounding box center [825, 476] width 561 height 29
click at [545, 463] on td "$360.00" at bounding box center [825, 476] width 561 height 29
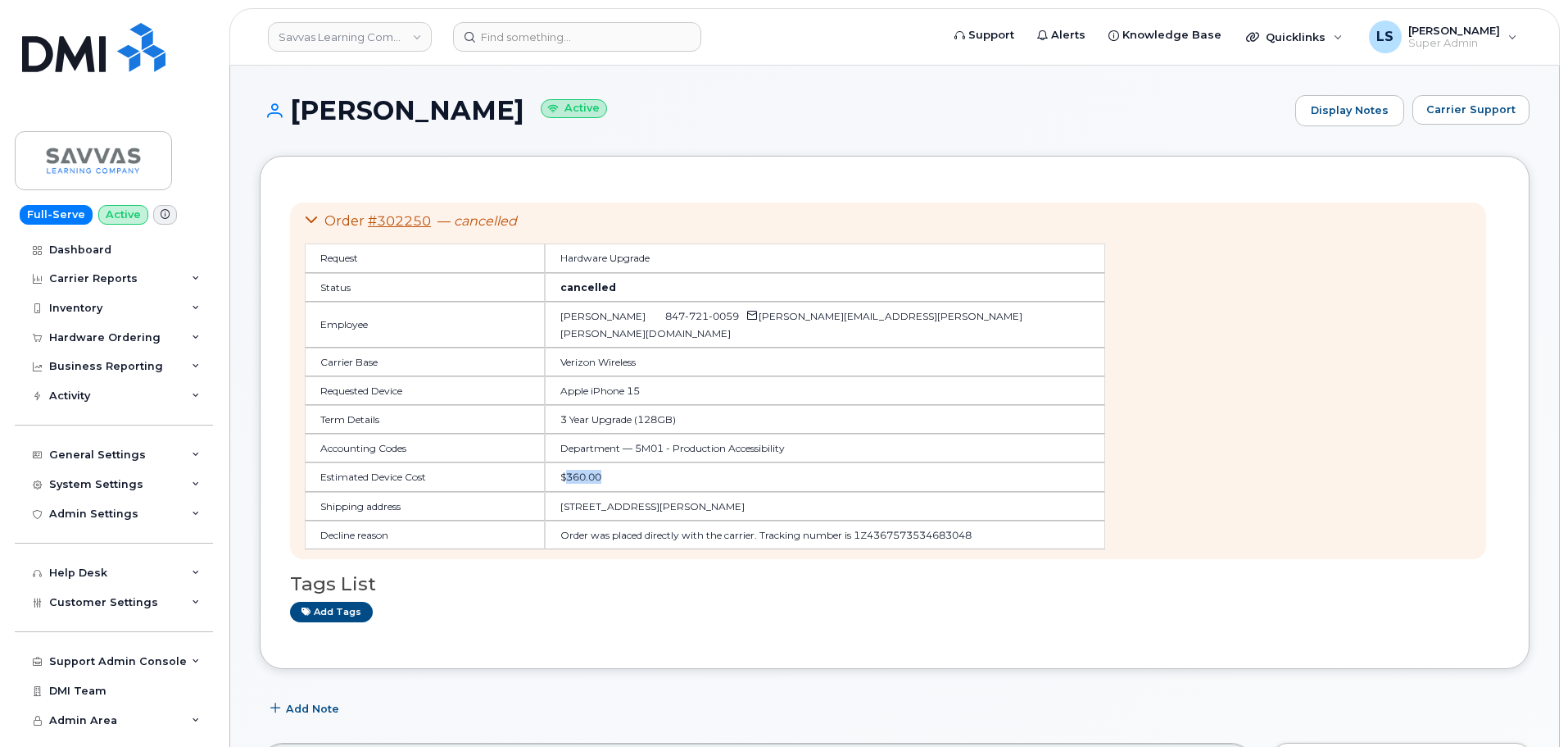
drag, startPoint x: 535, startPoint y: 461, endPoint x: 544, endPoint y: 464, distance: 9.5
click at [545, 463] on td "$360.00" at bounding box center [825, 476] width 561 height 29
click at [557, 464] on td "$360.00" at bounding box center [825, 476] width 561 height 29
click at [567, 434] on td "Department — 5M01 - Production Accessibility" at bounding box center [825, 448] width 561 height 29
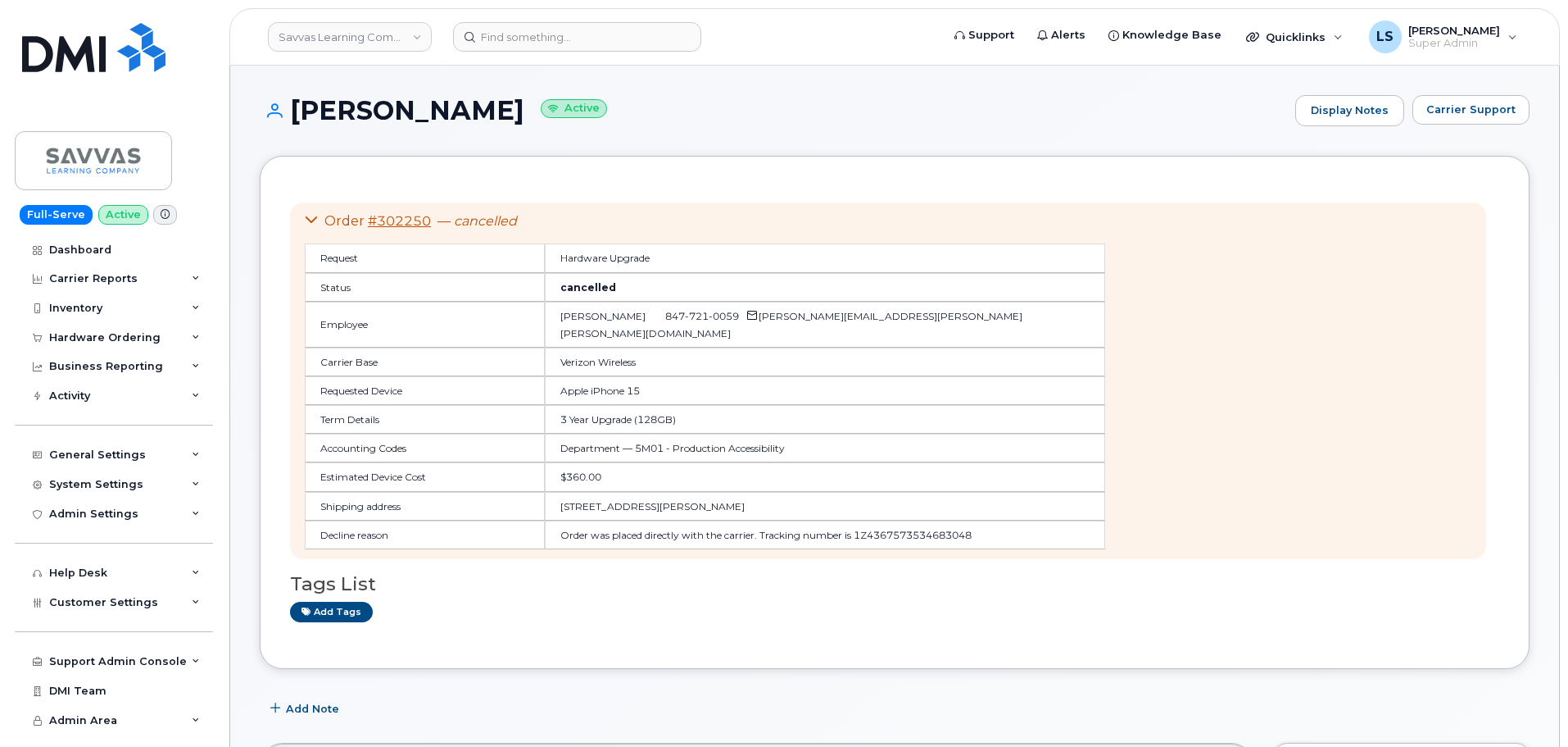
click at [577, 440] on td "Department — 5M01 - Production Accessibility" at bounding box center [825, 448] width 561 height 29
click at [577, 439] on td "Department — 5M01 - Production Accessibility" at bounding box center [825, 448] width 561 height 29
click at [580, 442] on td "Department — 5M01 - Production Accessibility" at bounding box center [825, 448] width 561 height 29
drag, startPoint x: 435, startPoint y: 221, endPoint x: 372, endPoint y: 221, distance: 63.0
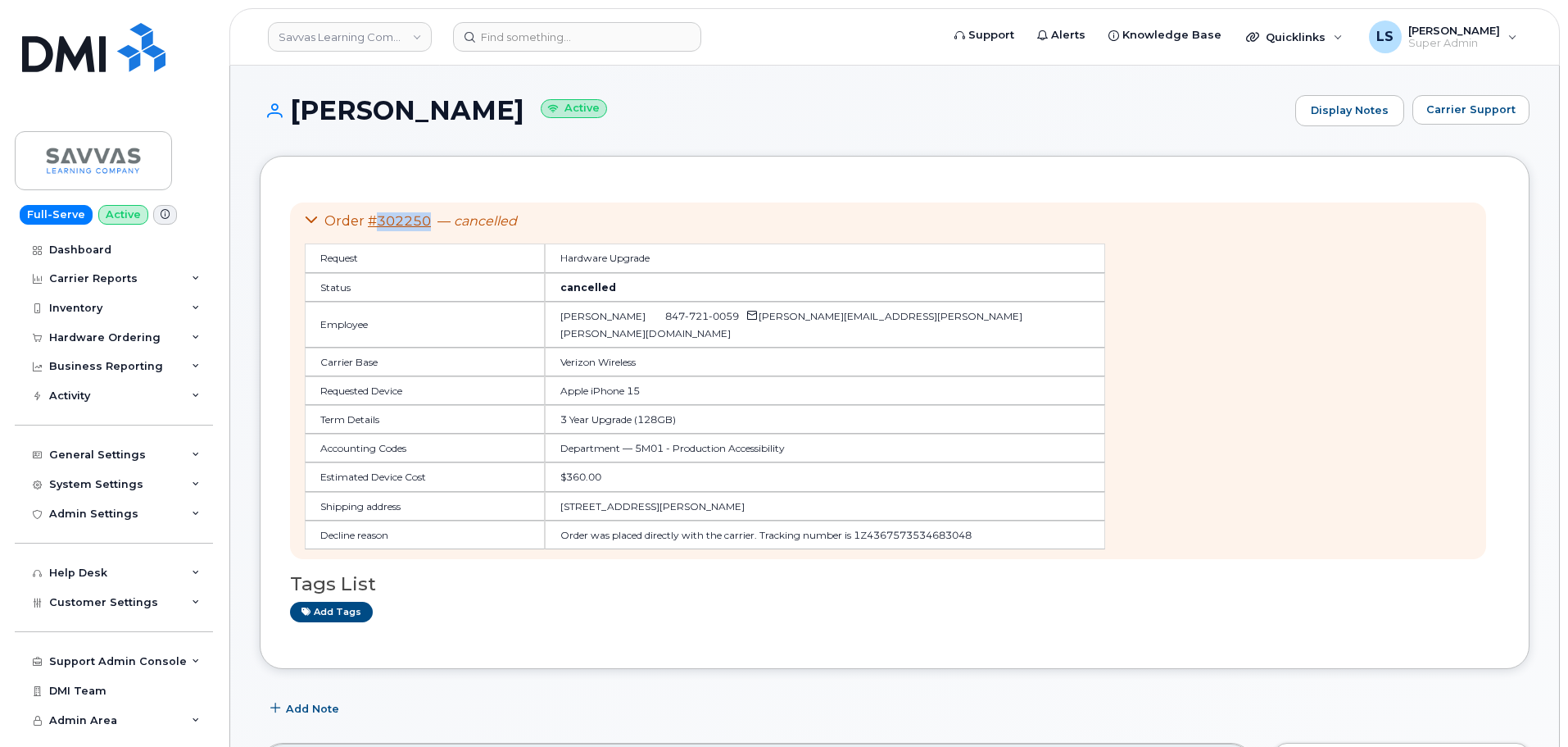
click at [372, 221] on div "Order #302250 — cancelled" at bounding box center [705, 222] width 801 height 19
copy link "302250"
